Goal: Task Accomplishment & Management: Use online tool/utility

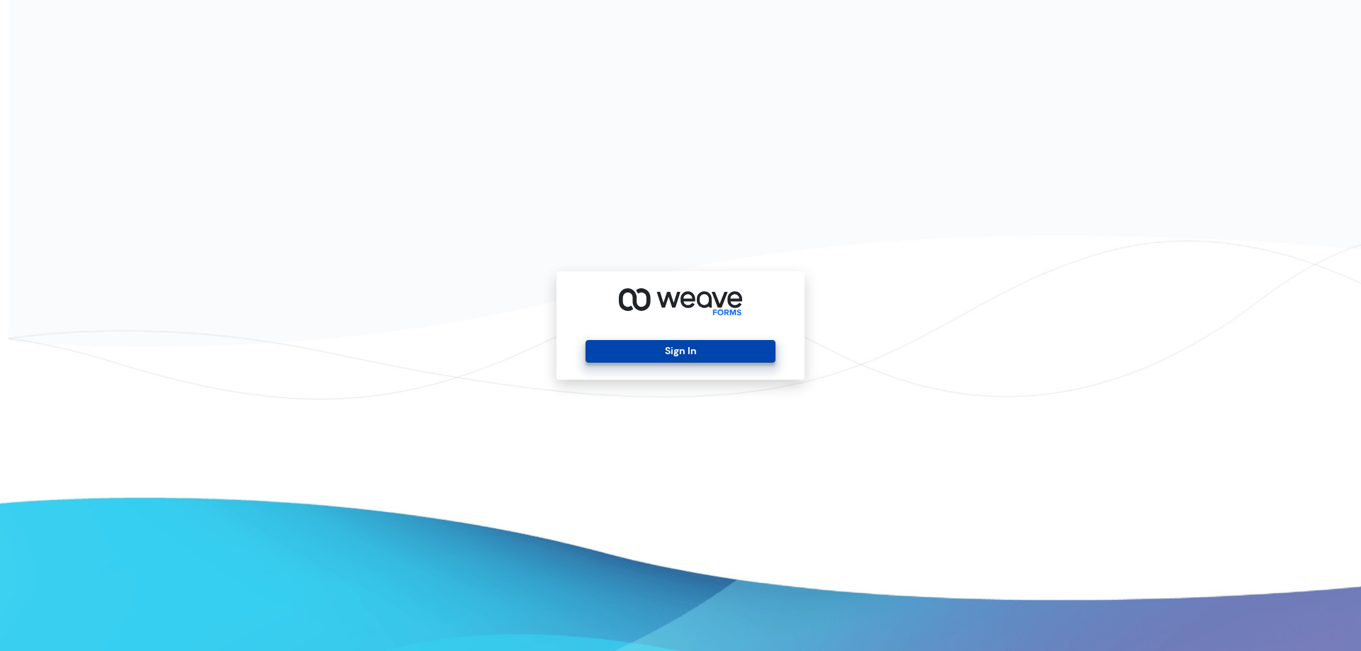
click at [668, 357] on button "Sign In" at bounding box center [679, 351] width 189 height 23
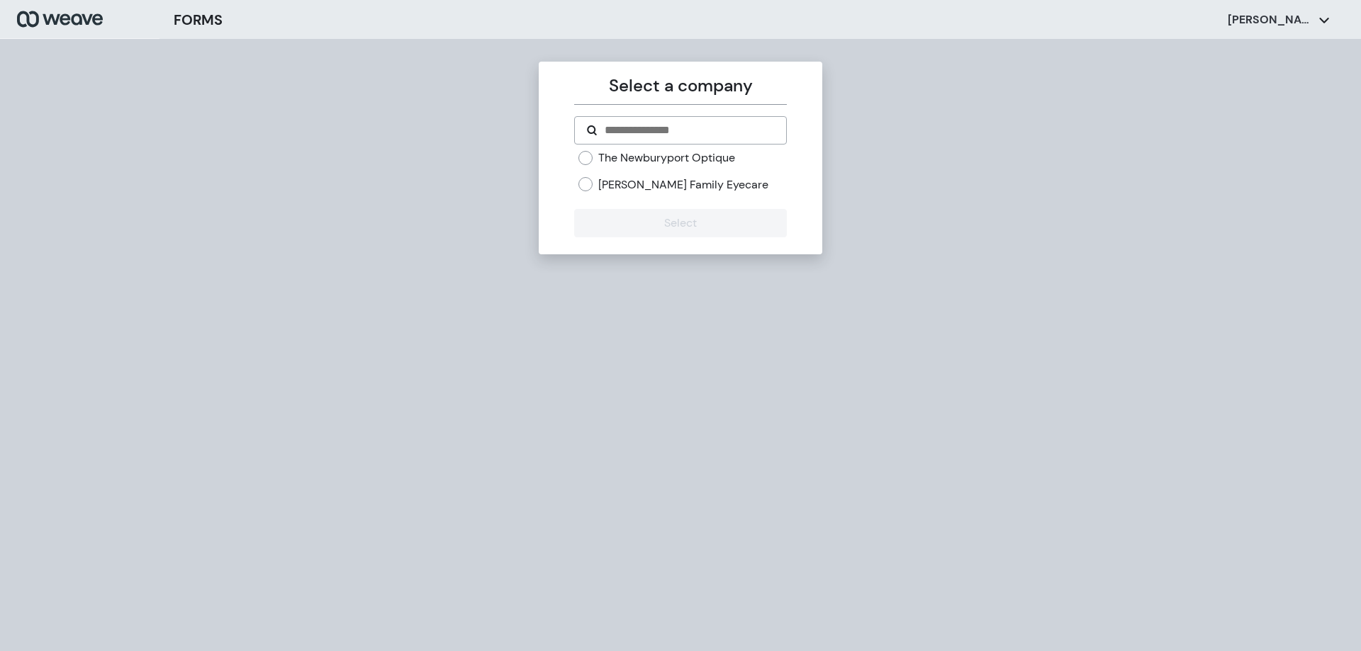
click at [646, 181] on label "[PERSON_NAME] Family Eyecare" at bounding box center [683, 185] width 170 height 16
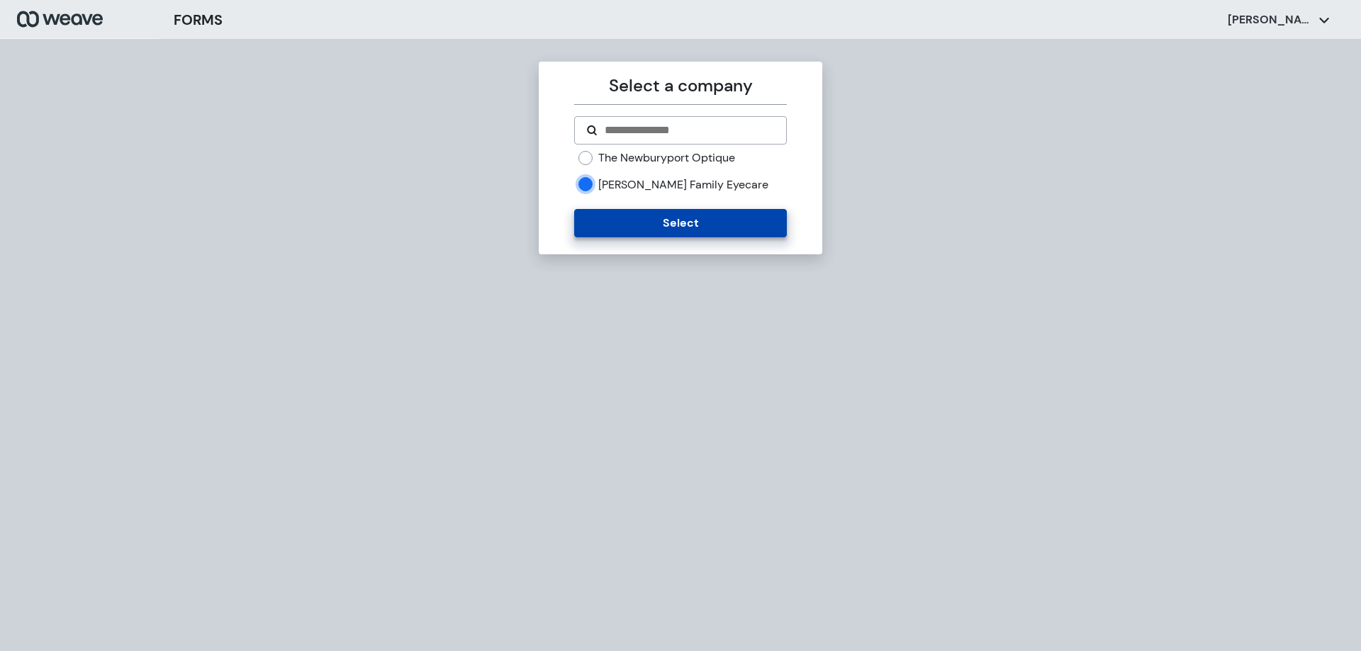
click at [639, 223] on button "Select" at bounding box center [680, 223] width 212 height 28
